Goal: Task Accomplishment & Management: Manage account settings

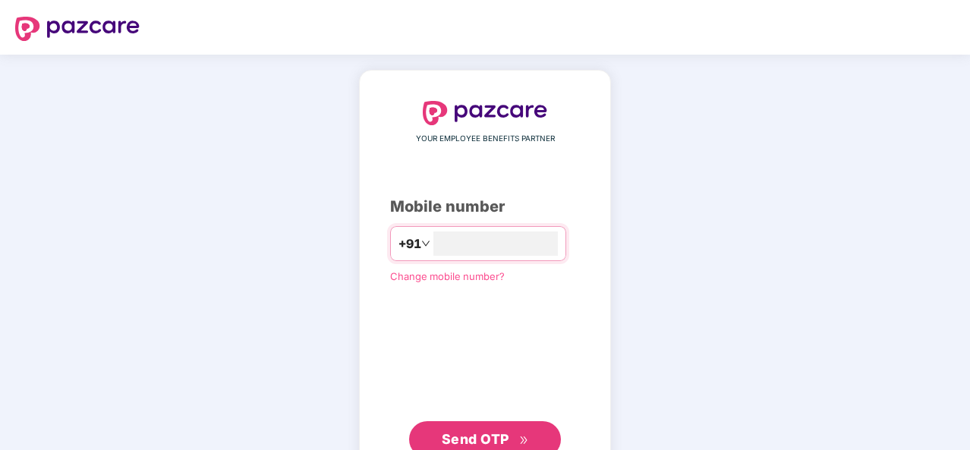
type input "**********"
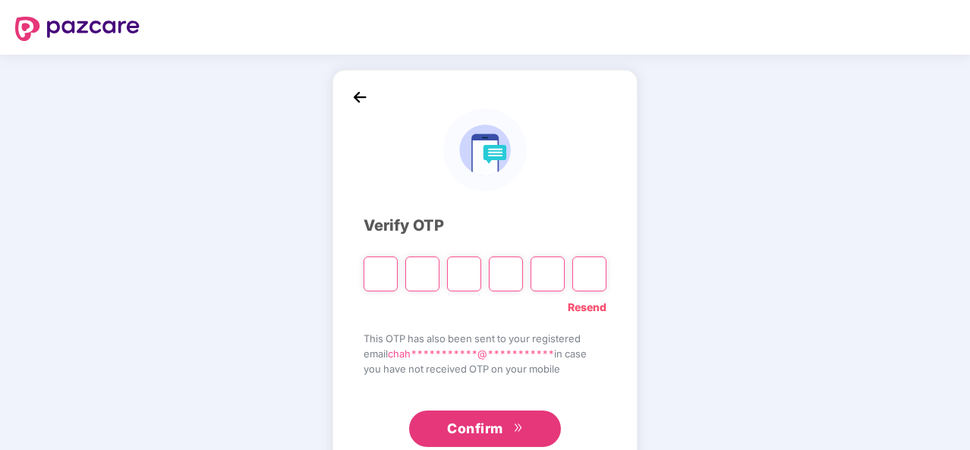
scroll to position [44, 0]
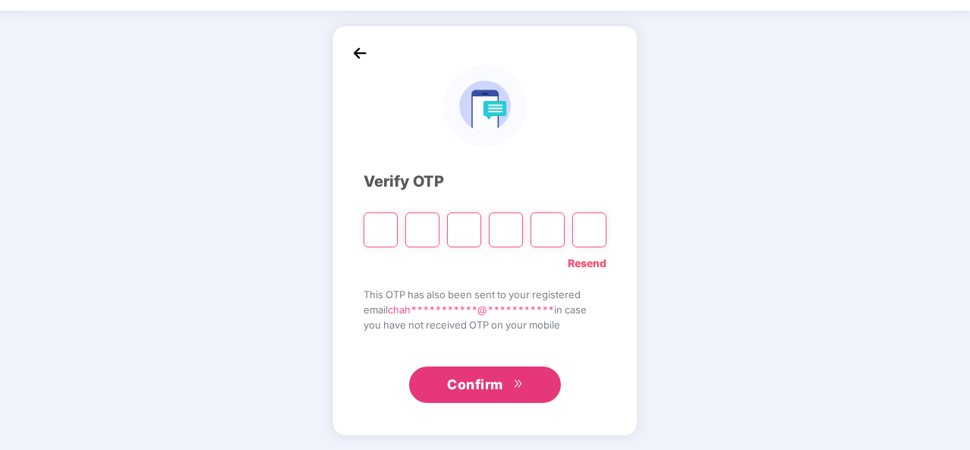
type input "*"
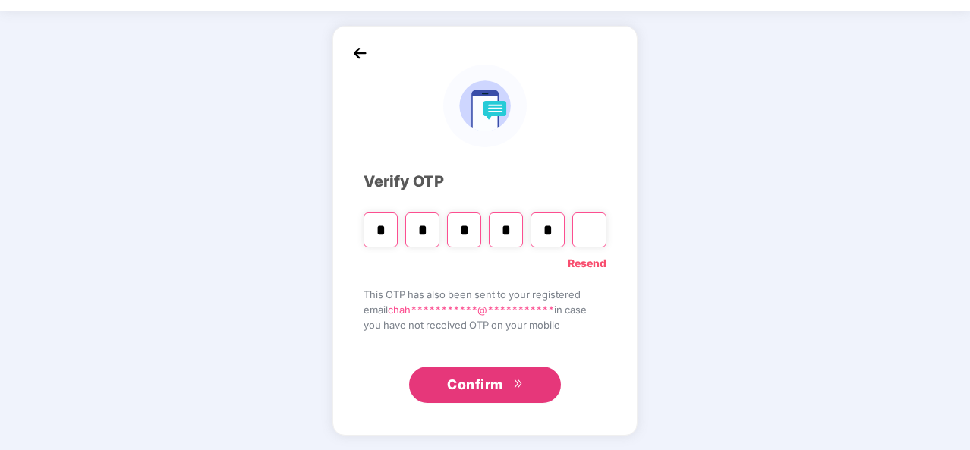
type input "*"
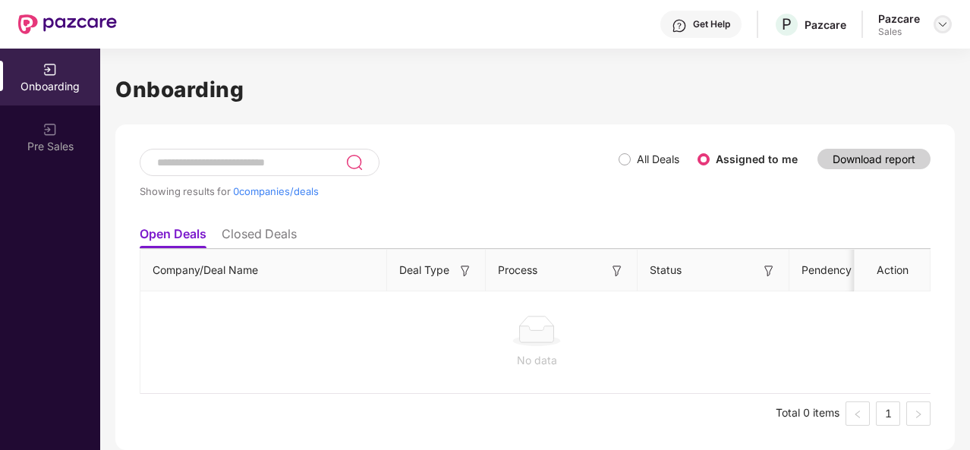
click at [939, 18] on img at bounding box center [943, 24] width 12 height 12
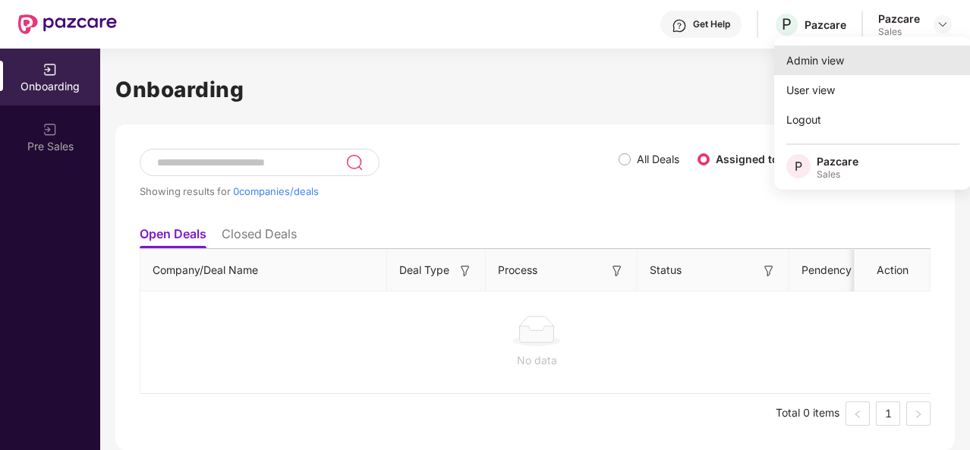
click at [902, 62] on div "Admin view" at bounding box center [872, 61] width 197 height 30
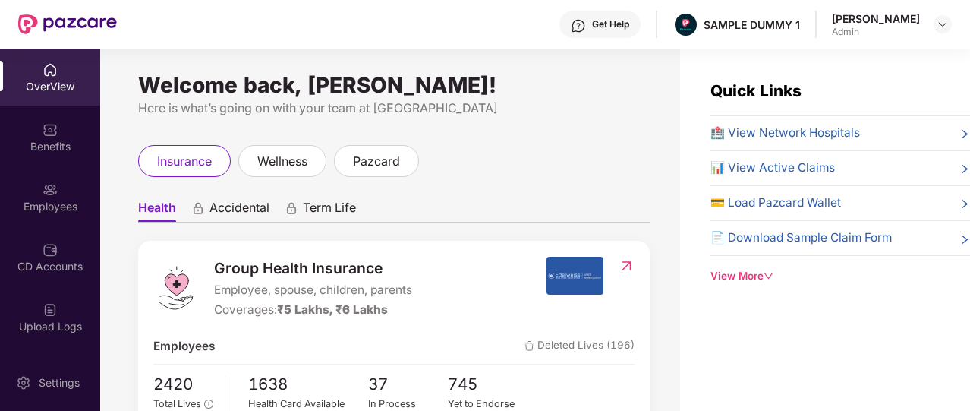
click at [592, 27] on div "Get Help" at bounding box center [610, 24] width 37 height 12
click at [433, 164] on div "insurance wellness pazcard" at bounding box center [394, 161] width 512 height 32
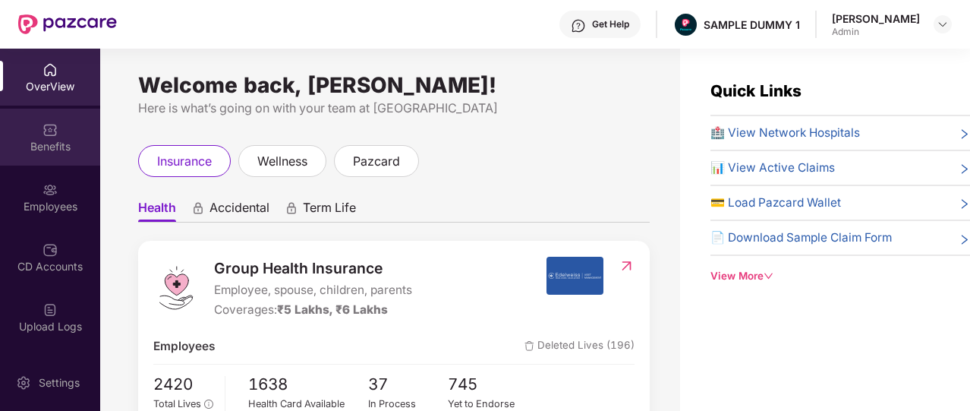
click at [45, 137] on div "Benefits" at bounding box center [50, 137] width 100 height 57
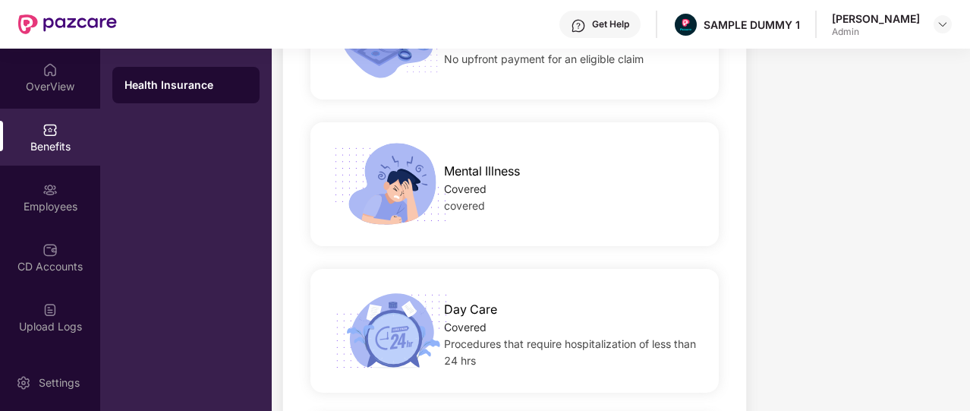
scroll to position [2662, 0]
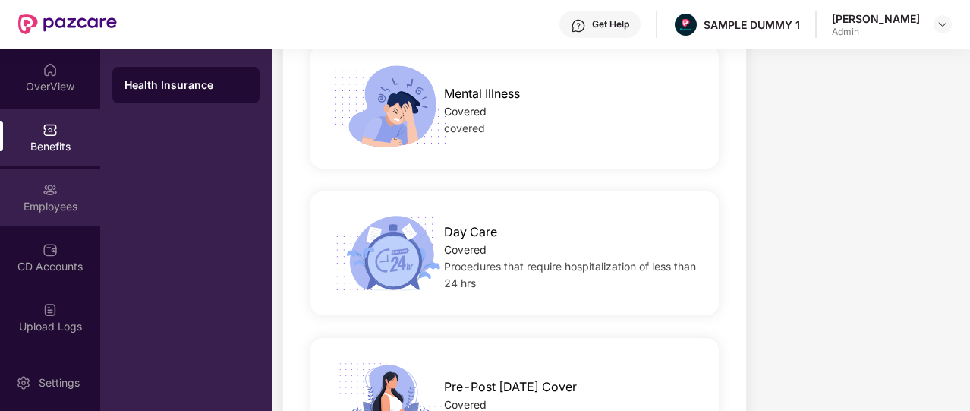
click at [55, 183] on div "Employees" at bounding box center [50, 196] width 100 height 57
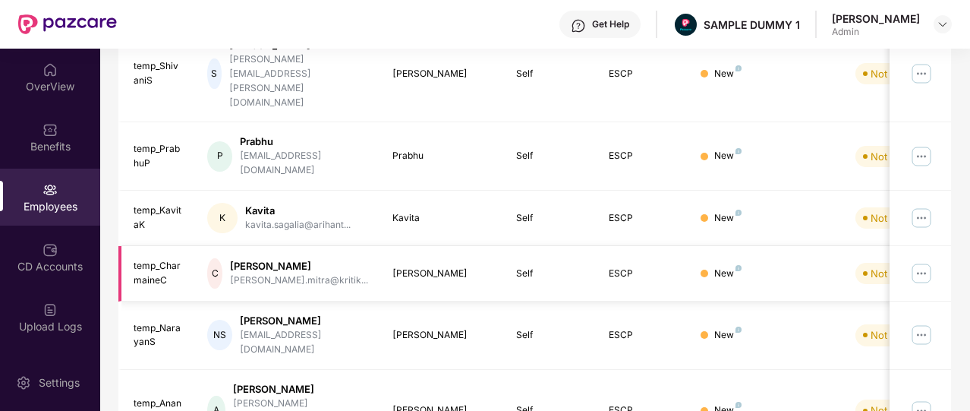
scroll to position [0, 0]
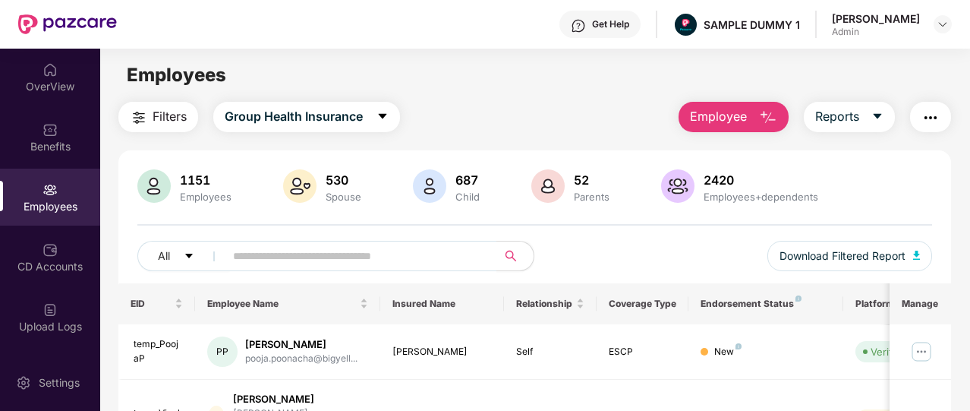
click at [700, 120] on span "Employee" at bounding box center [718, 116] width 57 height 19
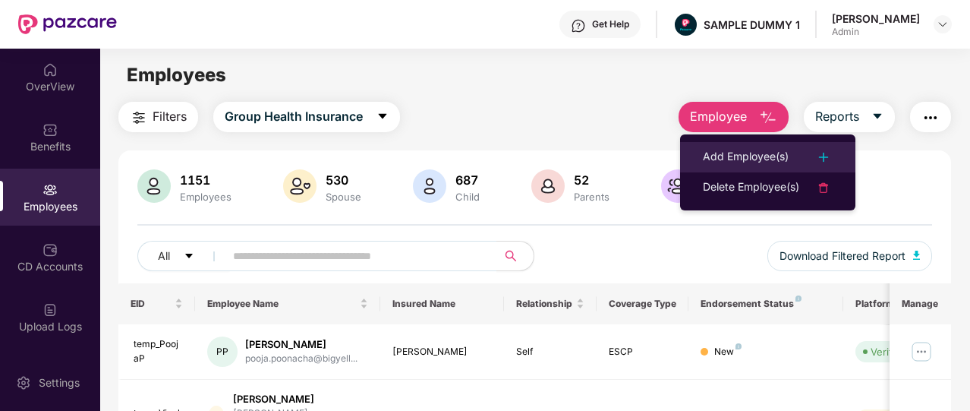
click at [705, 159] on div "Add Employee(s)" at bounding box center [746, 157] width 86 height 18
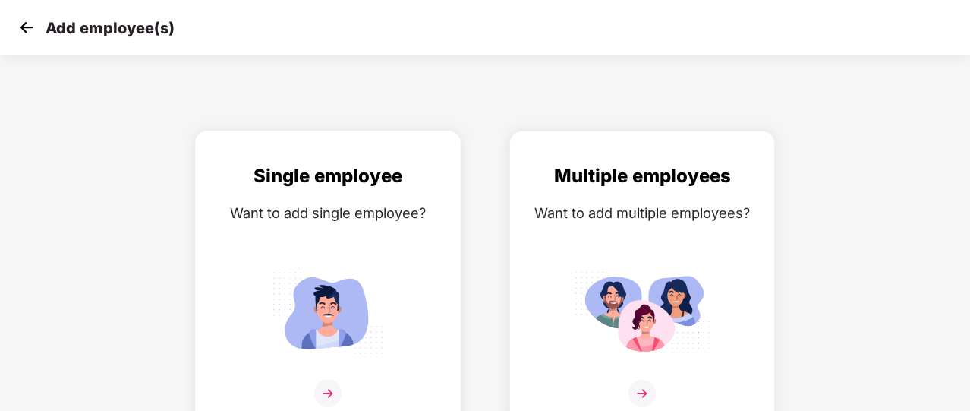
scroll to position [18, 0]
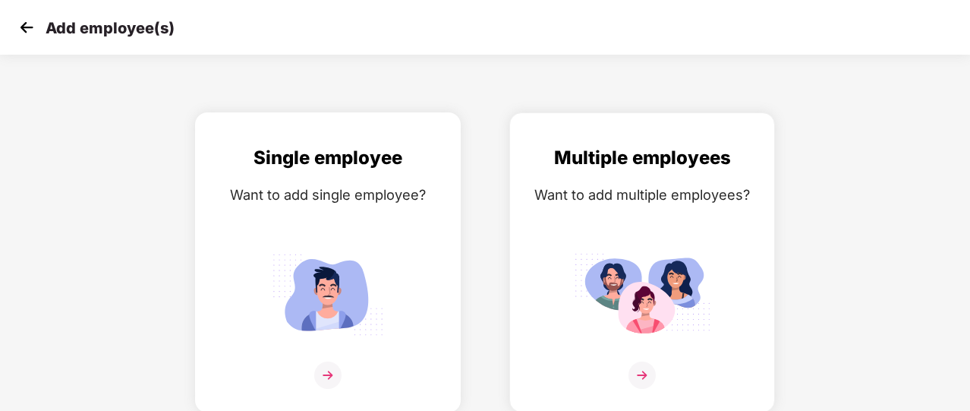
click at [326, 371] on img at bounding box center [327, 374] width 27 height 27
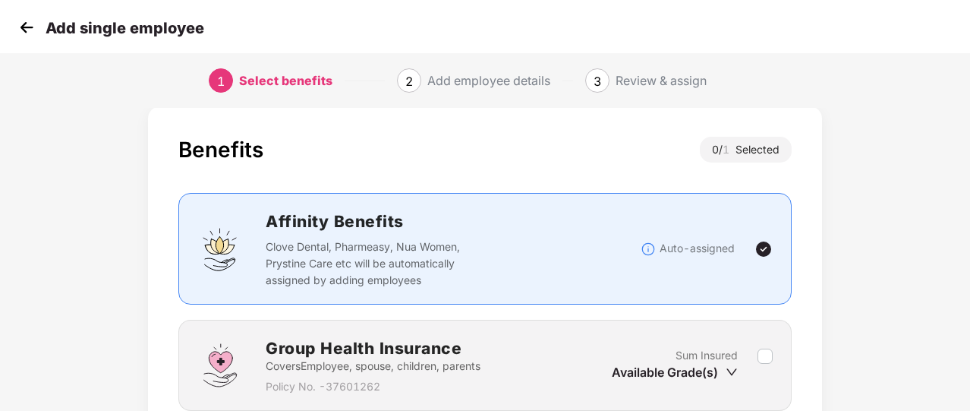
click at [26, 34] on img at bounding box center [26, 27] width 23 height 23
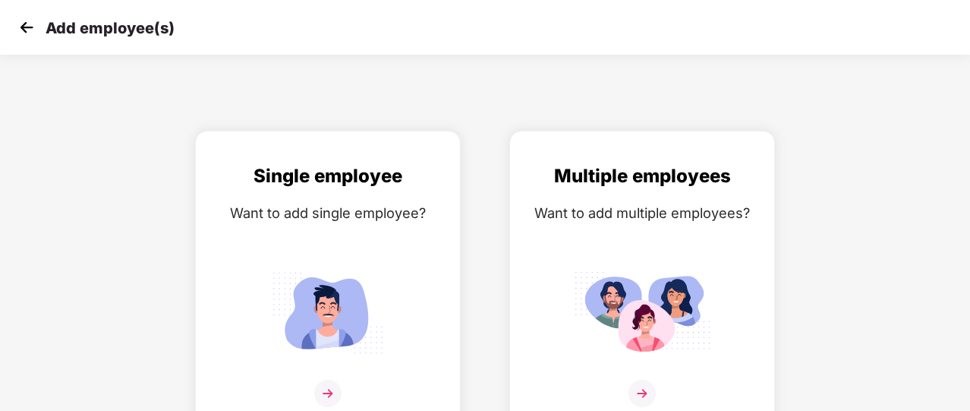
click at [26, 34] on img at bounding box center [26, 27] width 23 height 23
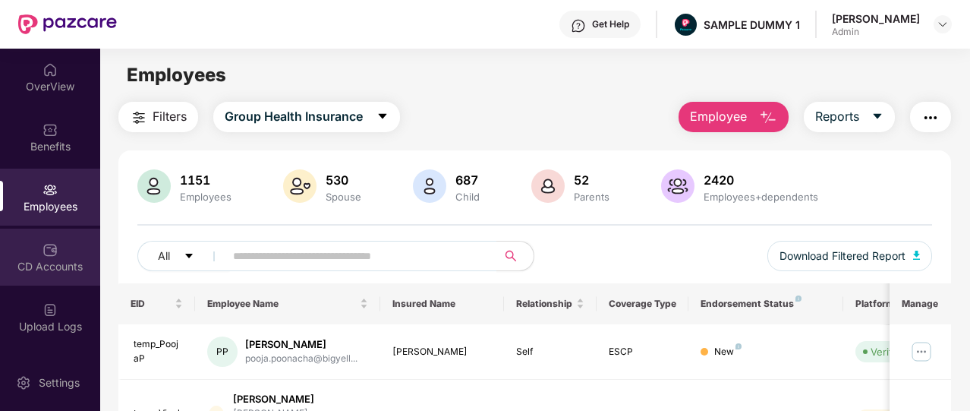
click at [58, 259] on div "CD Accounts" at bounding box center [50, 266] width 100 height 15
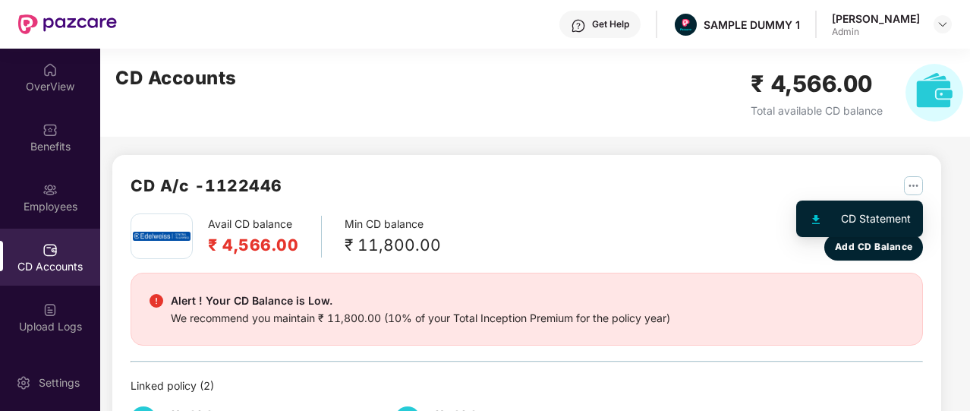
click at [915, 181] on img "button" at bounding box center [913, 185] width 19 height 19
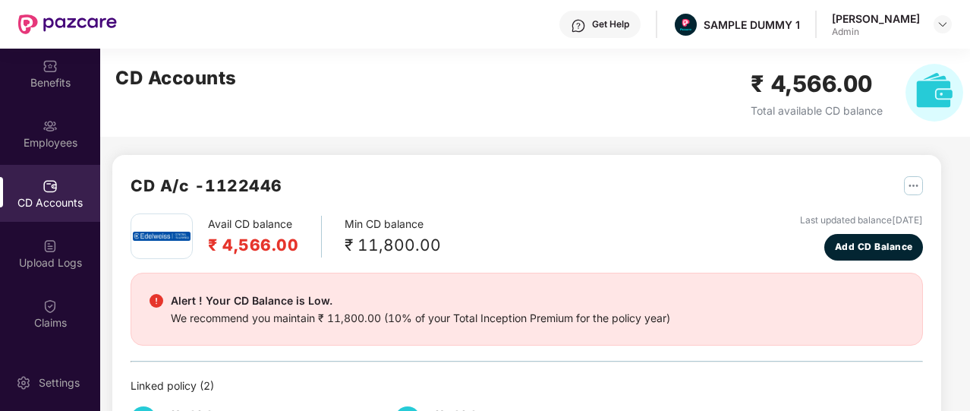
scroll to position [65, 0]
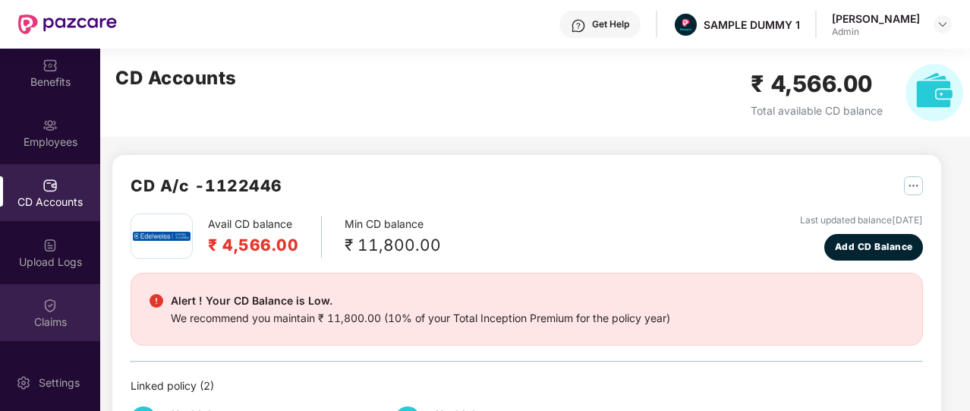
click at [76, 321] on div "Claims" at bounding box center [50, 321] width 100 height 15
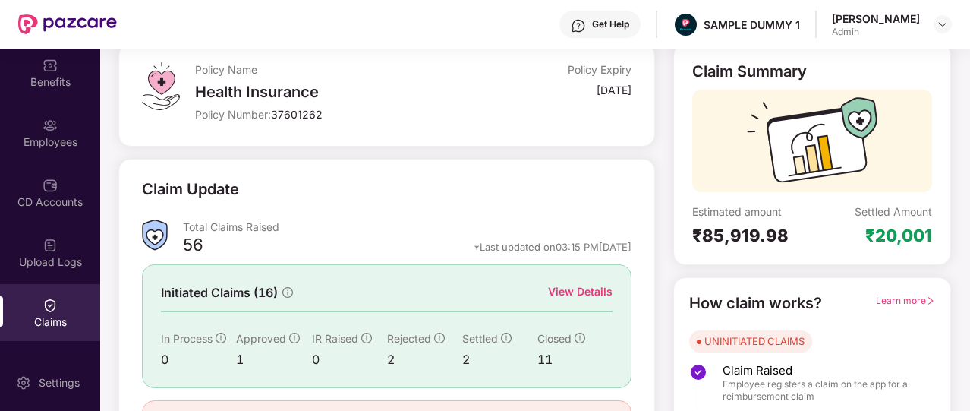
scroll to position [95, 0]
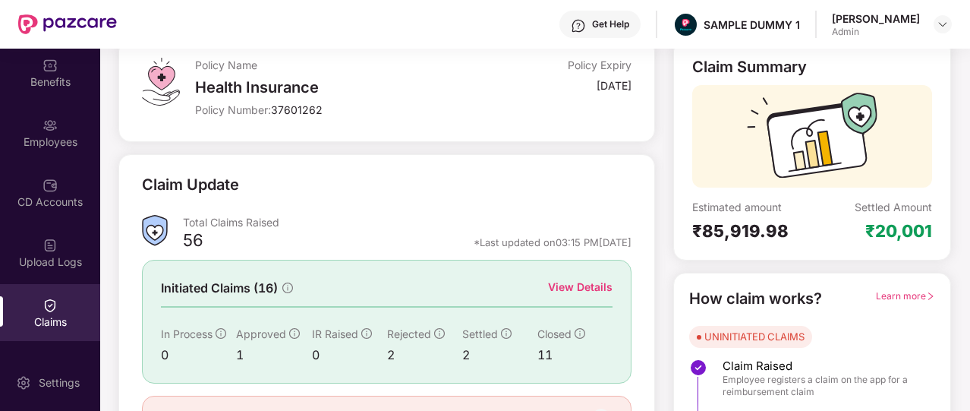
click at [578, 292] on div "View Details" at bounding box center [580, 287] width 65 height 17
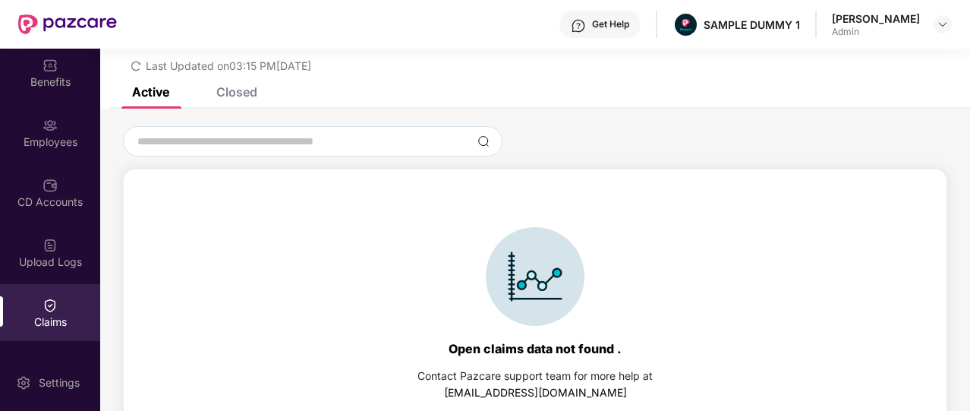
scroll to position [65, 0]
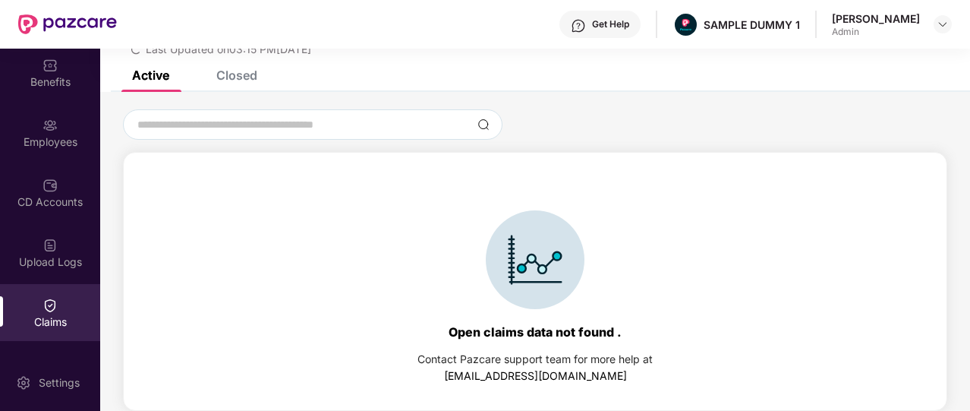
click at [256, 73] on div "Closed" at bounding box center [236, 75] width 41 height 15
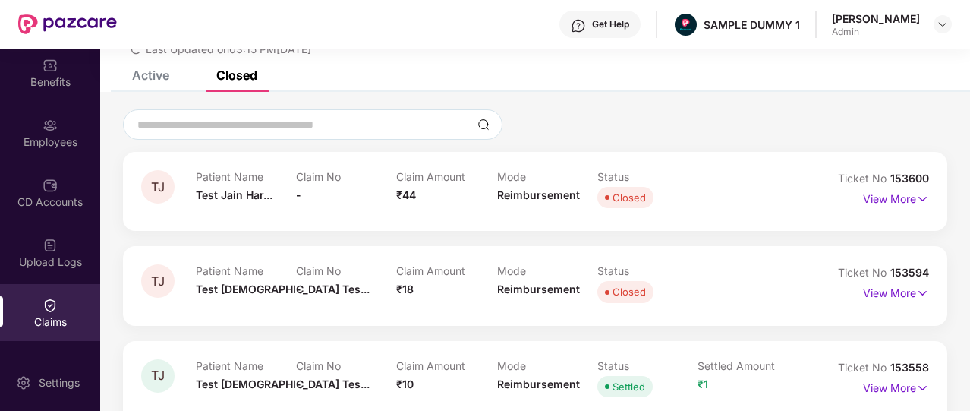
click at [889, 197] on p "View More" at bounding box center [896, 197] width 66 height 20
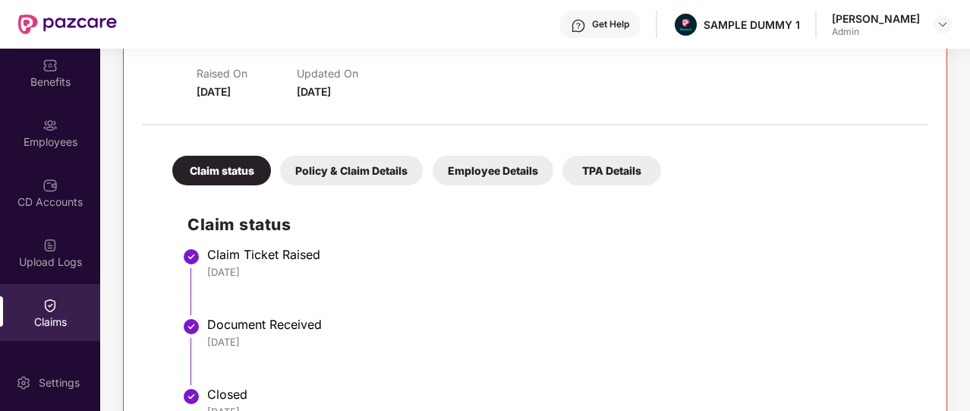
scroll to position [228, 0]
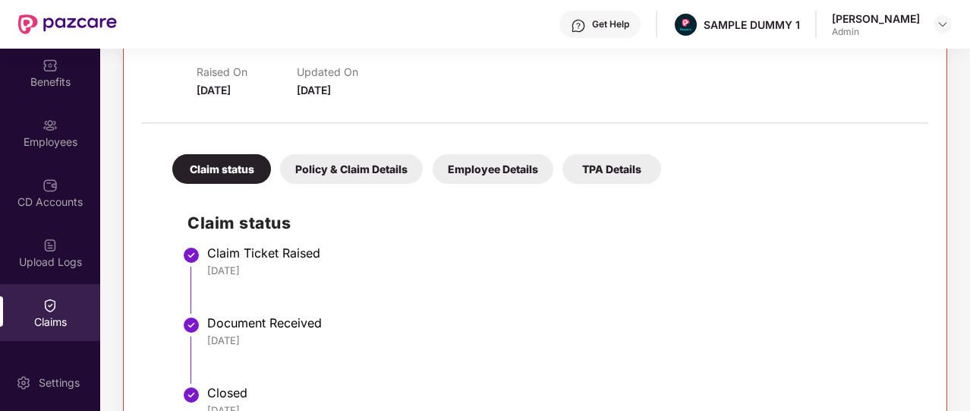
click at [339, 174] on div "Policy & Claim Details" at bounding box center [351, 169] width 143 height 30
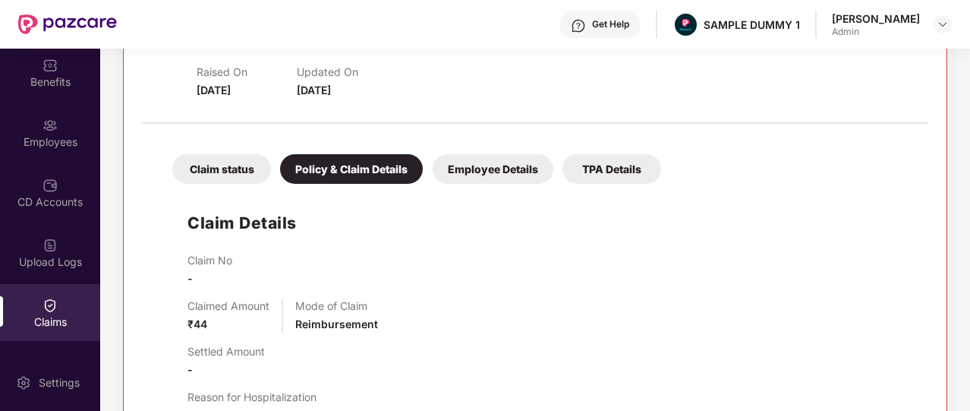
scroll to position [317, 0]
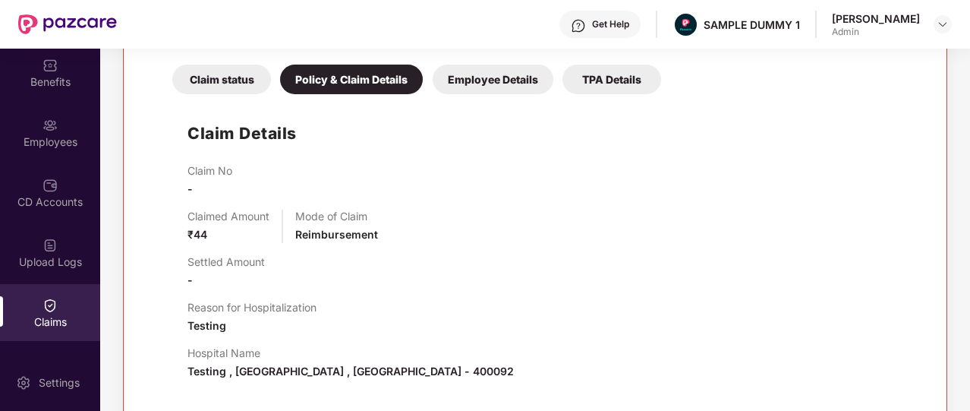
click at [519, 68] on div "Employee Details" at bounding box center [493, 80] width 121 height 30
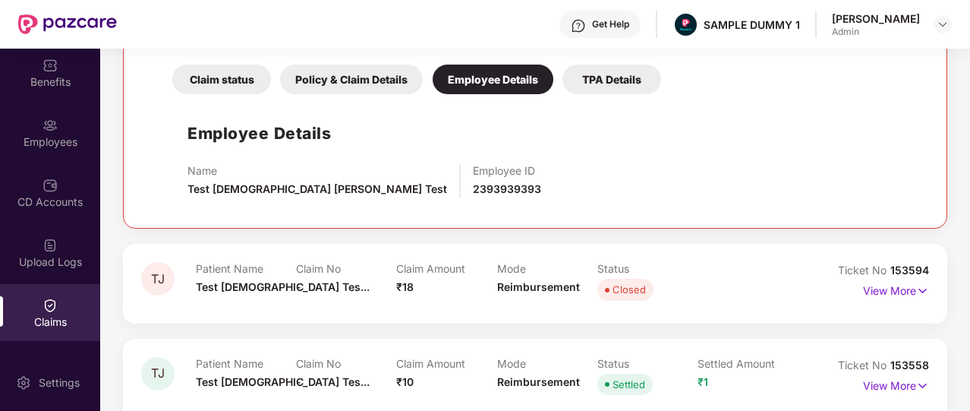
click at [633, 71] on div "TPA Details" at bounding box center [611, 80] width 99 height 30
